Goal: Information Seeking & Learning: Understand process/instructions

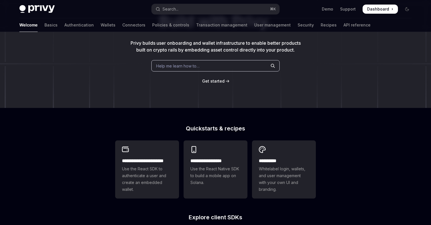
scroll to position [59, 0]
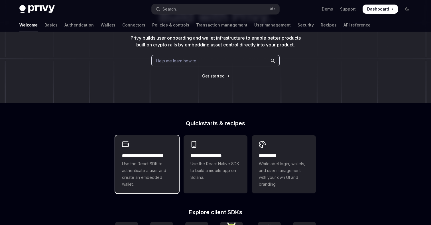
click at [130, 166] on span "Use the React SDK to authenticate a user and create an embedded wallet." at bounding box center [147, 173] width 50 height 27
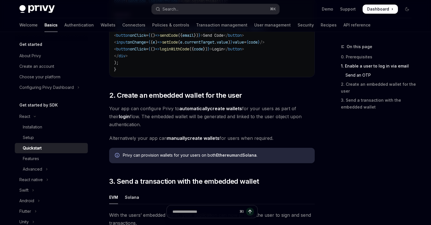
scroll to position [355, 0]
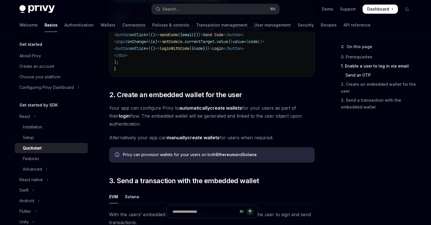
click at [181, 139] on strong "manually" at bounding box center [177, 138] width 20 height 6
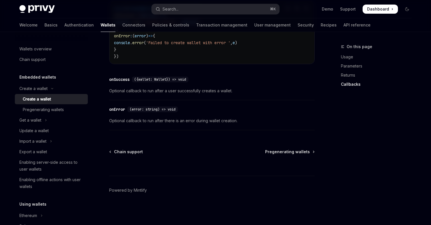
scroll to position [460, 0]
click at [279, 155] on span "Pregenerating wallets" at bounding box center [287, 152] width 45 height 6
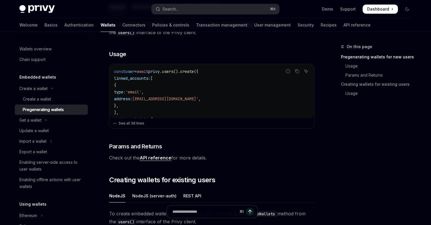
scroll to position [110, 0]
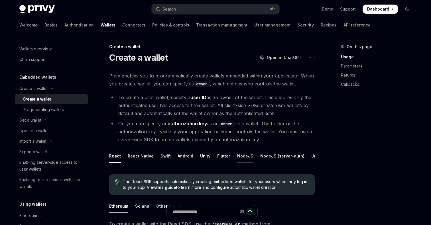
click at [239, 155] on div "NodeJS" at bounding box center [245, 155] width 16 height 13
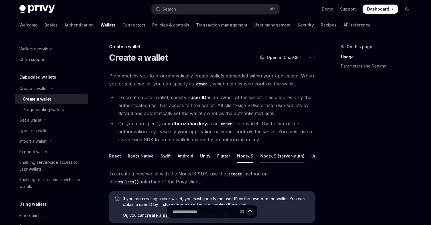
click at [272, 155] on div "NodeJS (server-auth)" at bounding box center [282, 155] width 44 height 13
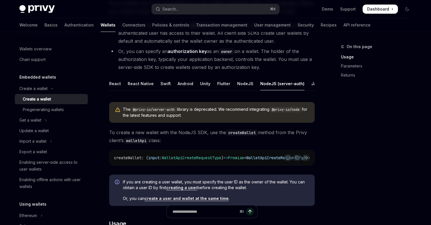
scroll to position [76, 0]
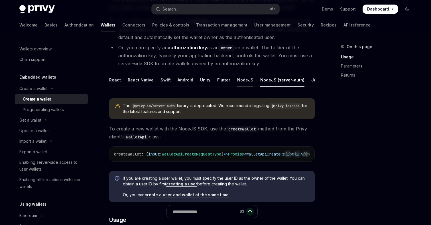
click at [240, 81] on div "NodeJS" at bounding box center [245, 79] width 16 height 13
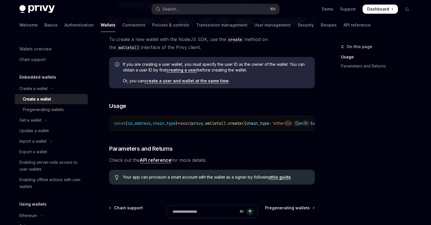
type textarea "*"
